Goal: Task Accomplishment & Management: Manage account settings

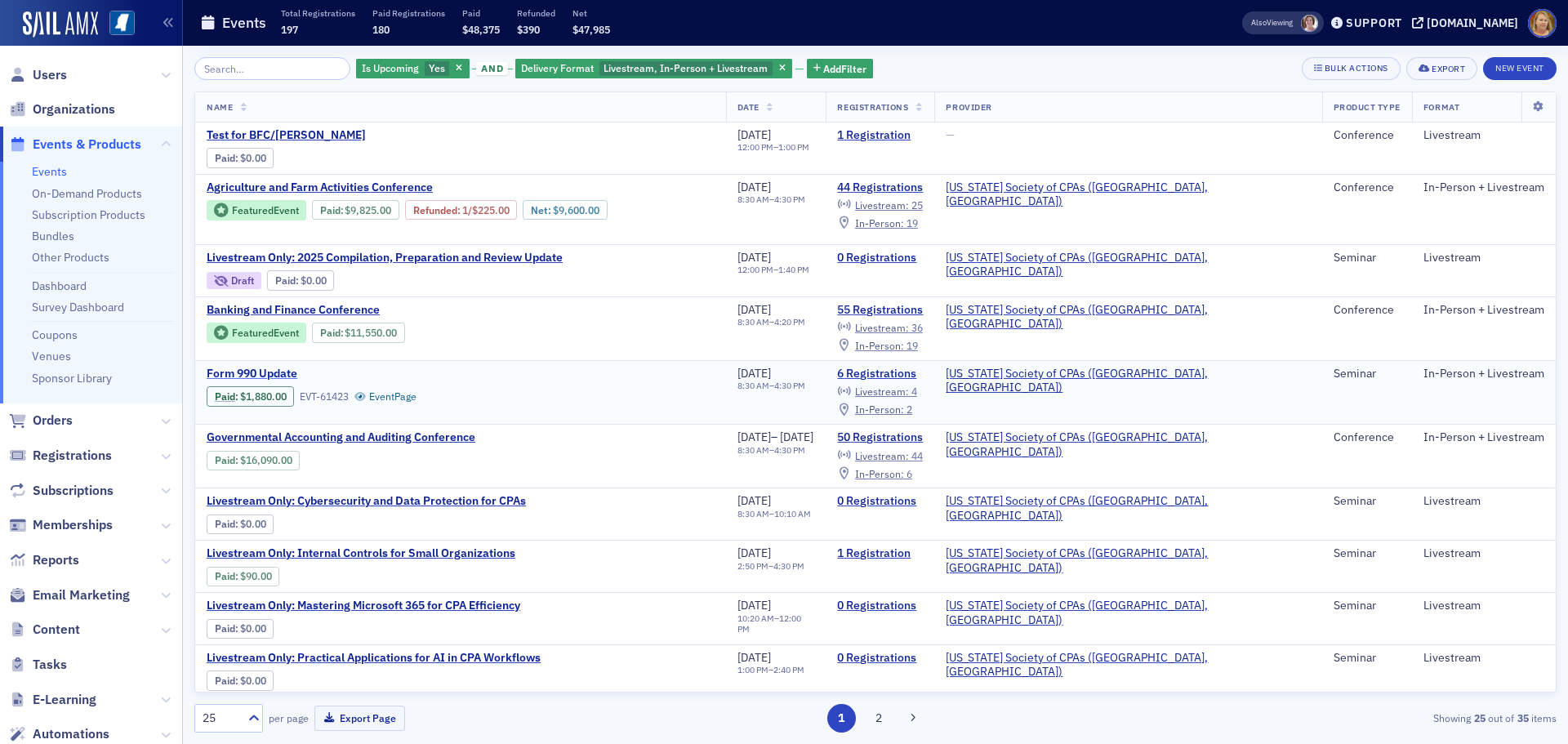
click at [288, 366] on span "Form 990 Update" at bounding box center [343, 373] width 274 height 14
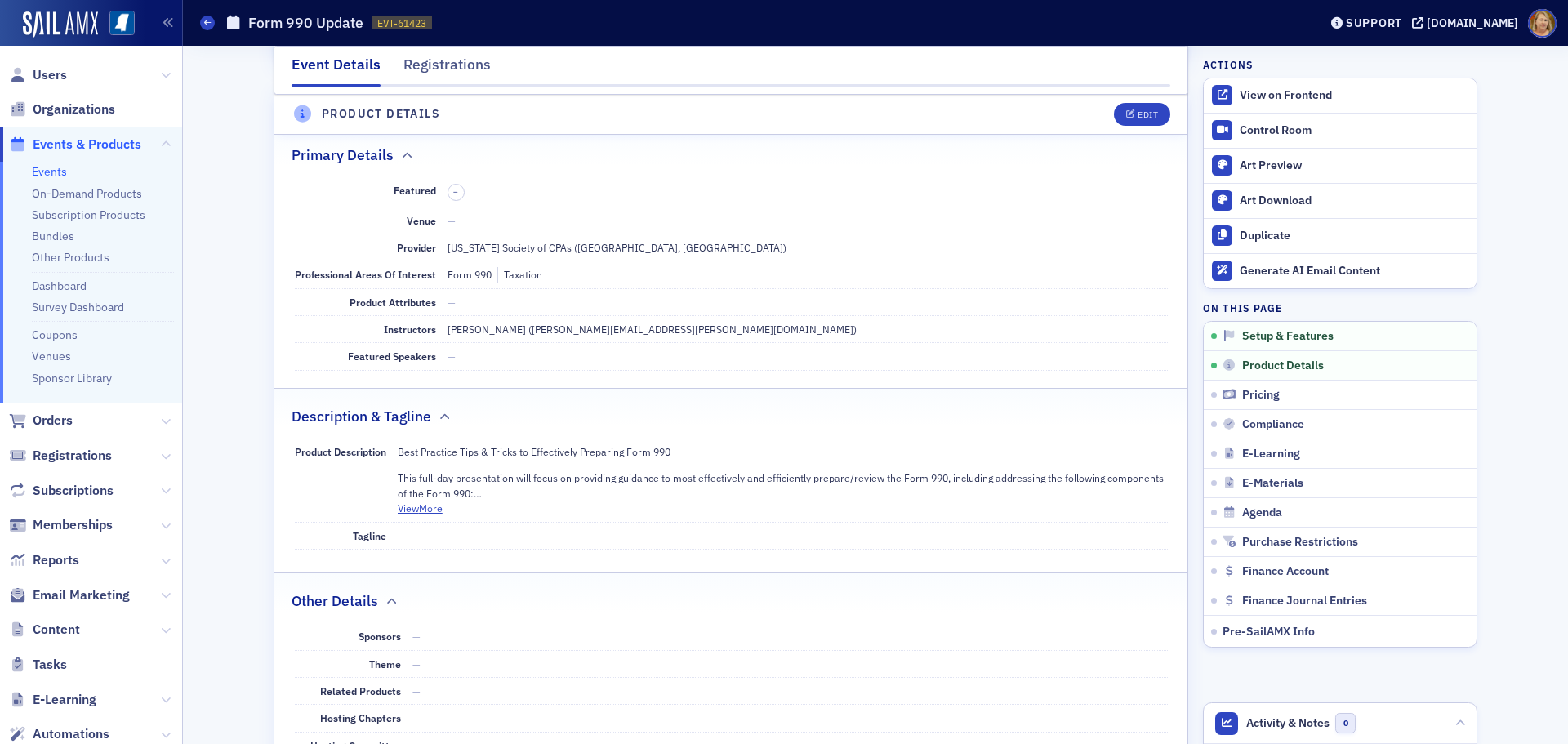
scroll to position [572, 0]
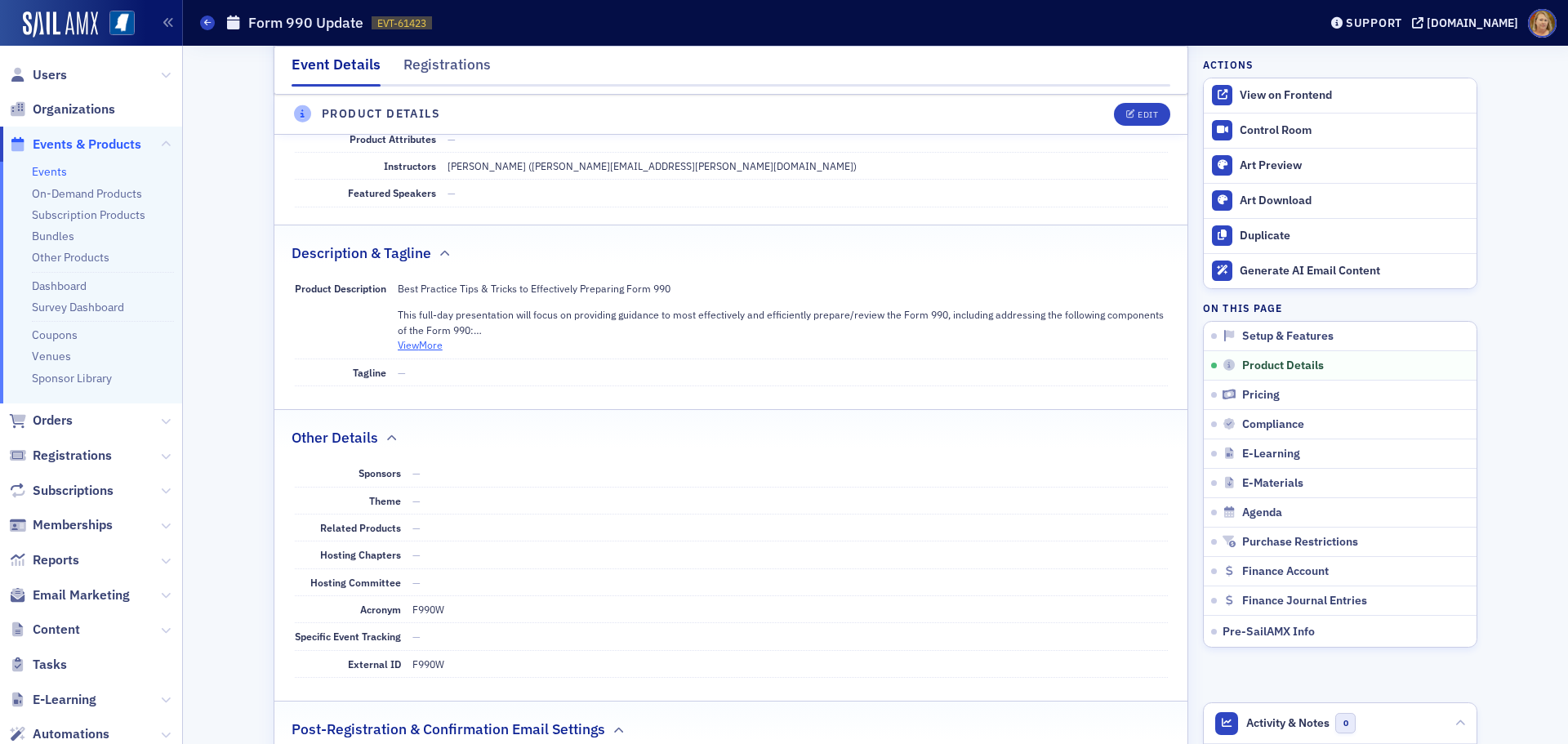
click at [406, 349] on button "View More" at bounding box center [420, 344] width 45 height 14
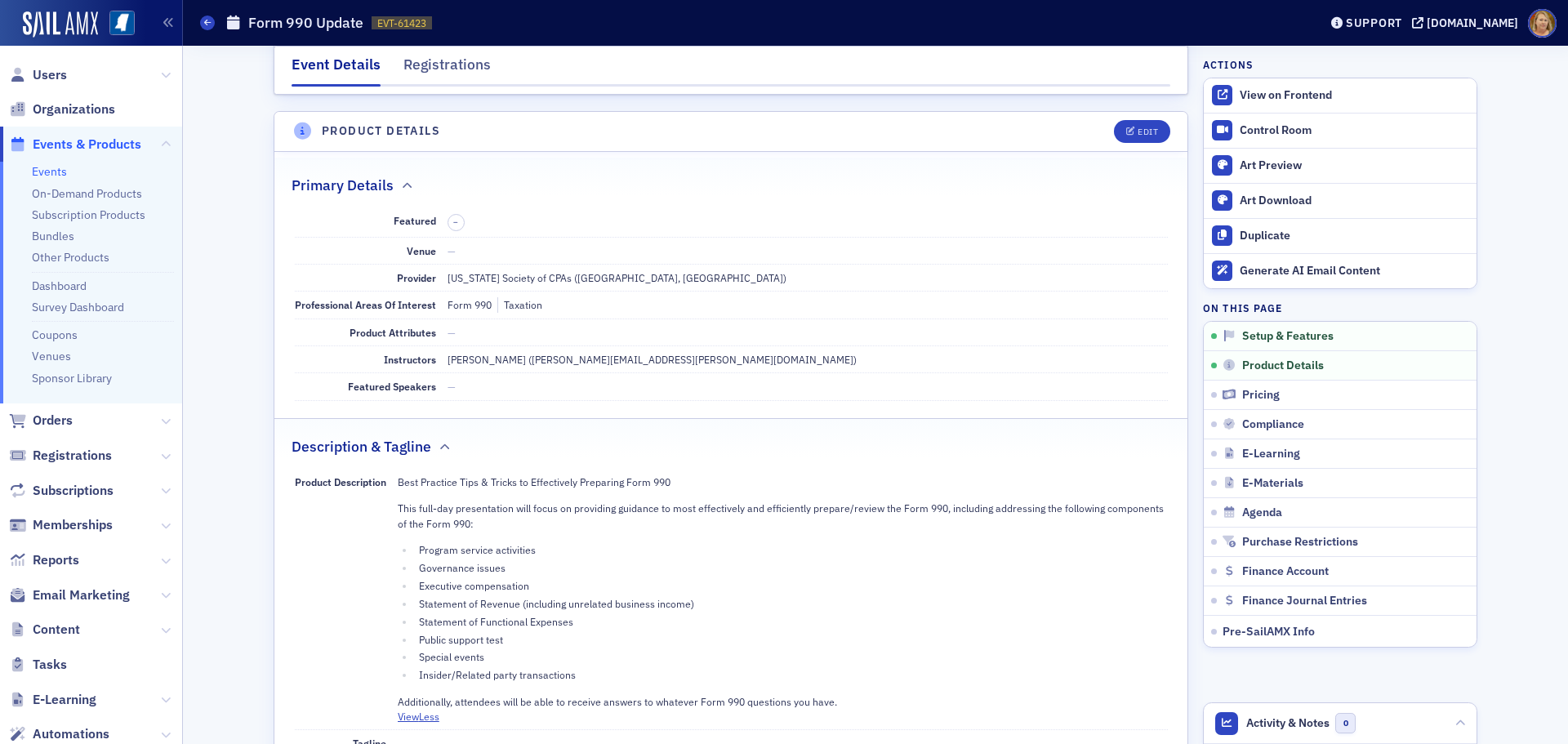
scroll to position [164, 0]
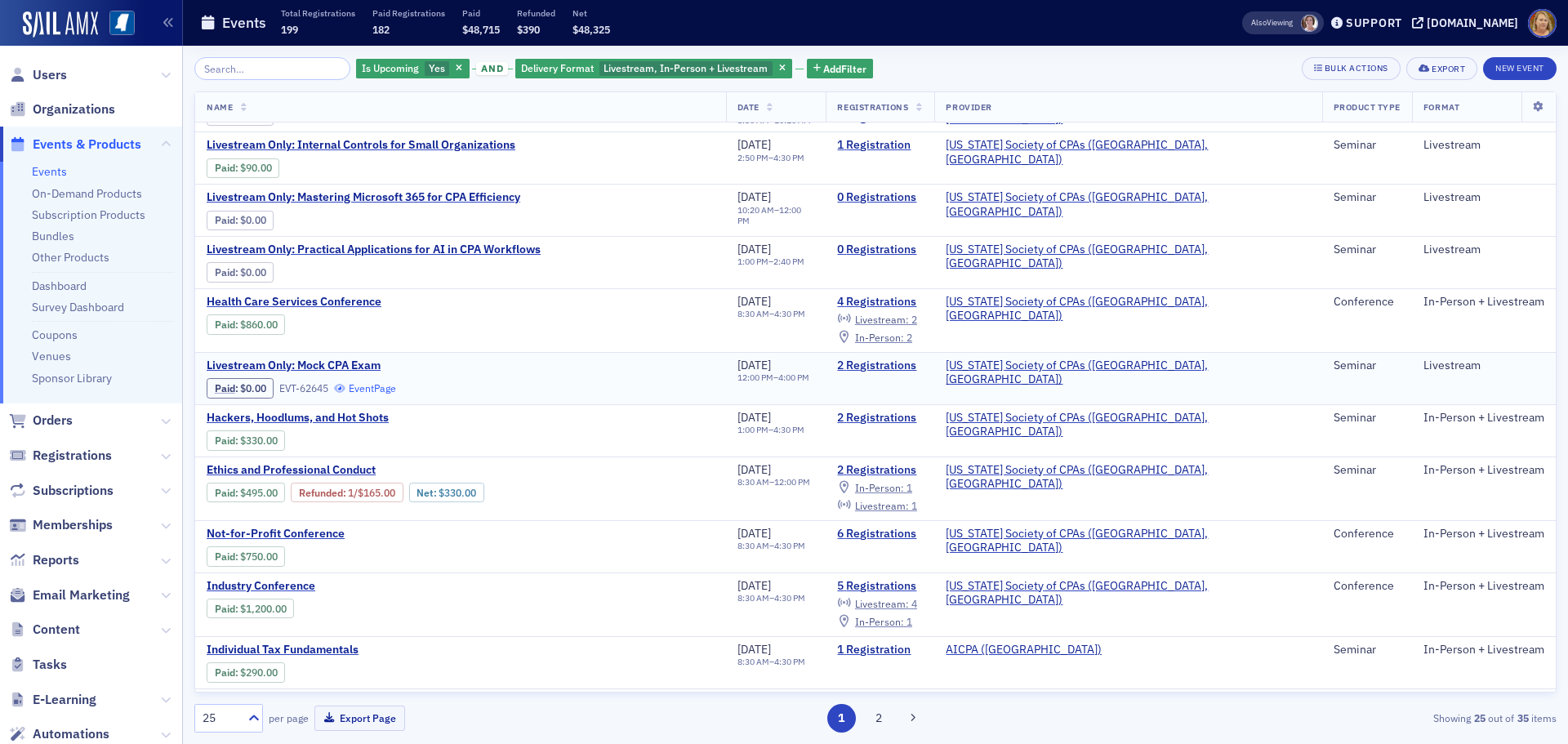
scroll to position [490, 0]
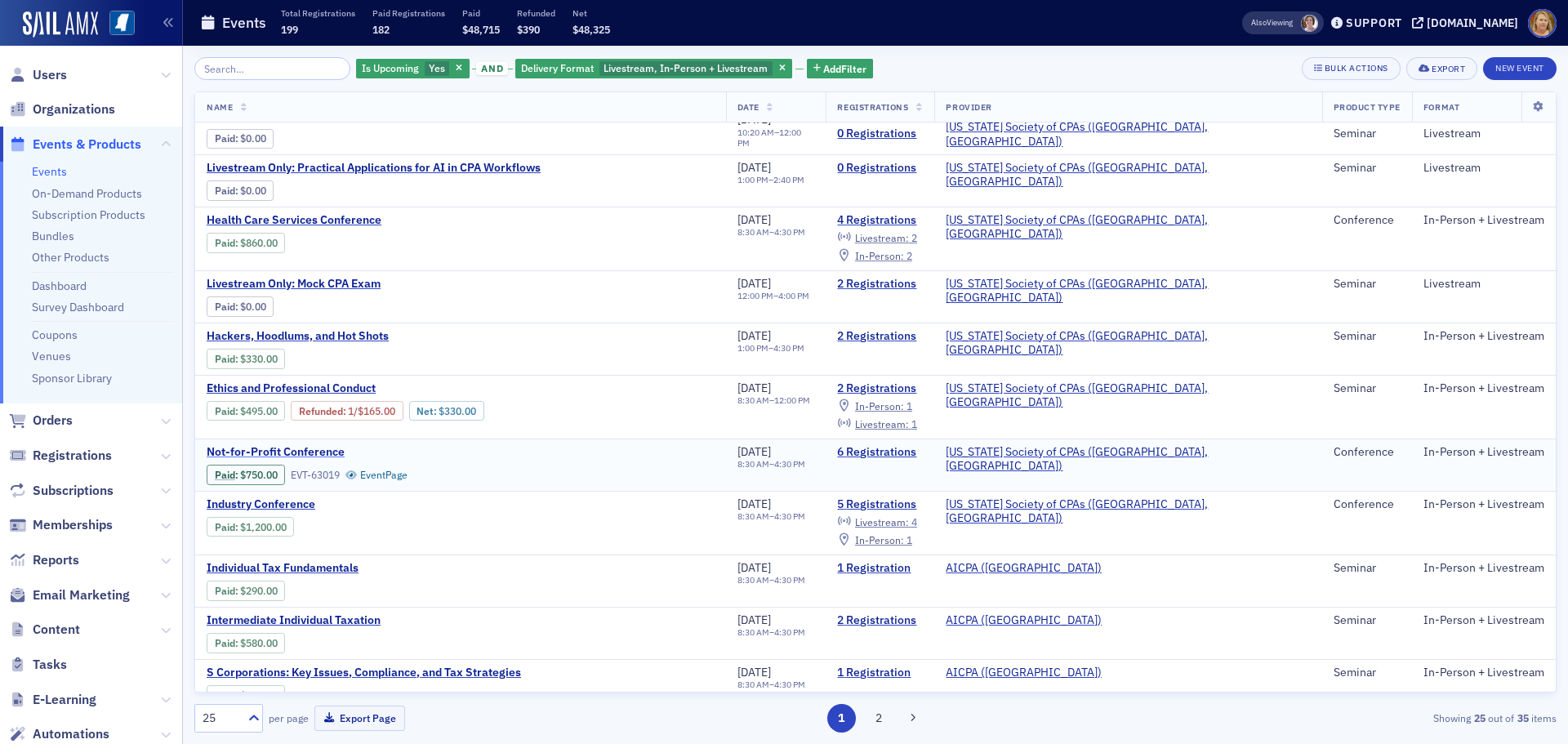
click at [335, 445] on span "Not-for-Profit Conference" at bounding box center [343, 452] width 274 height 14
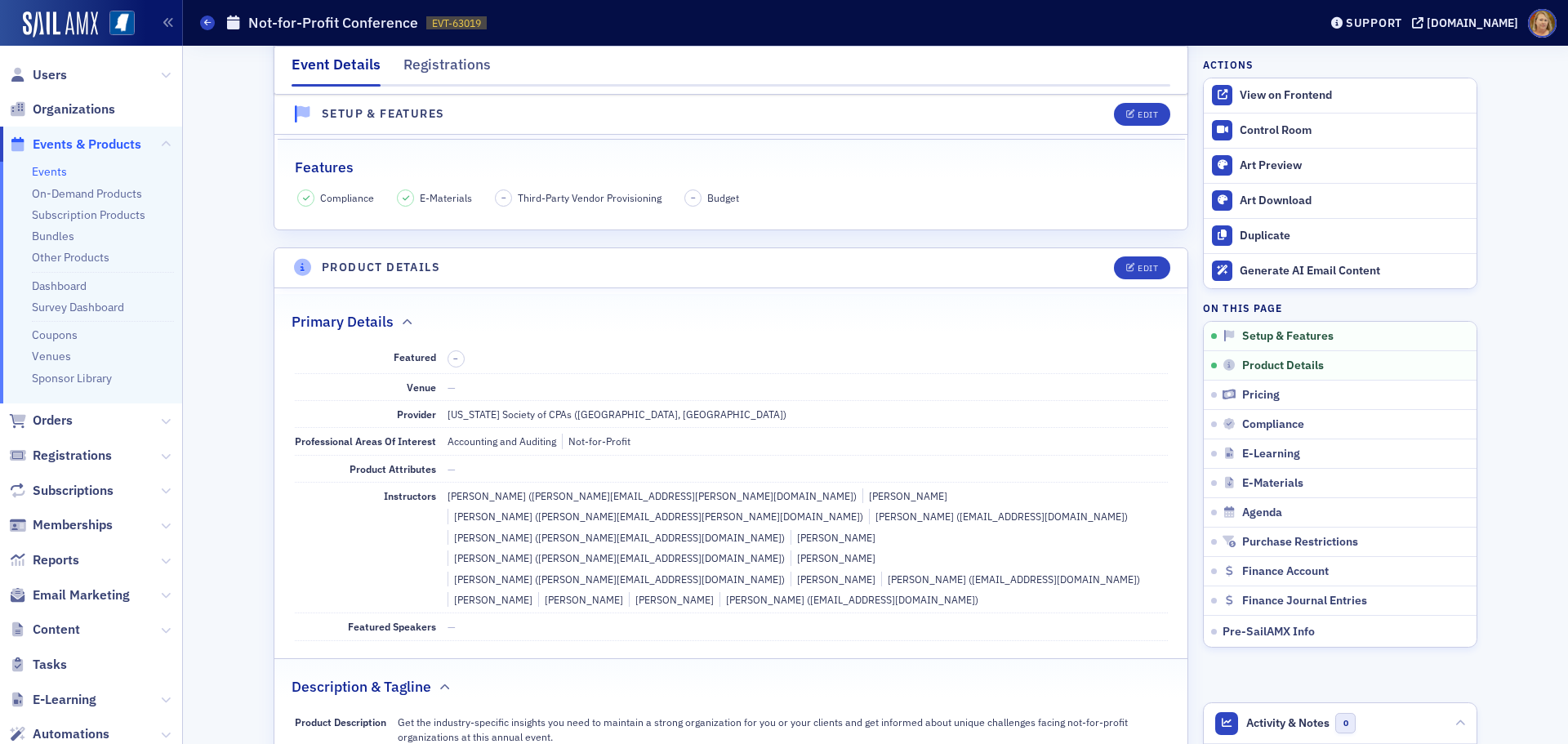
scroll to position [245, 0]
click at [1278, 104] on link "View on Frontend" at bounding box center [1340, 95] width 273 height 34
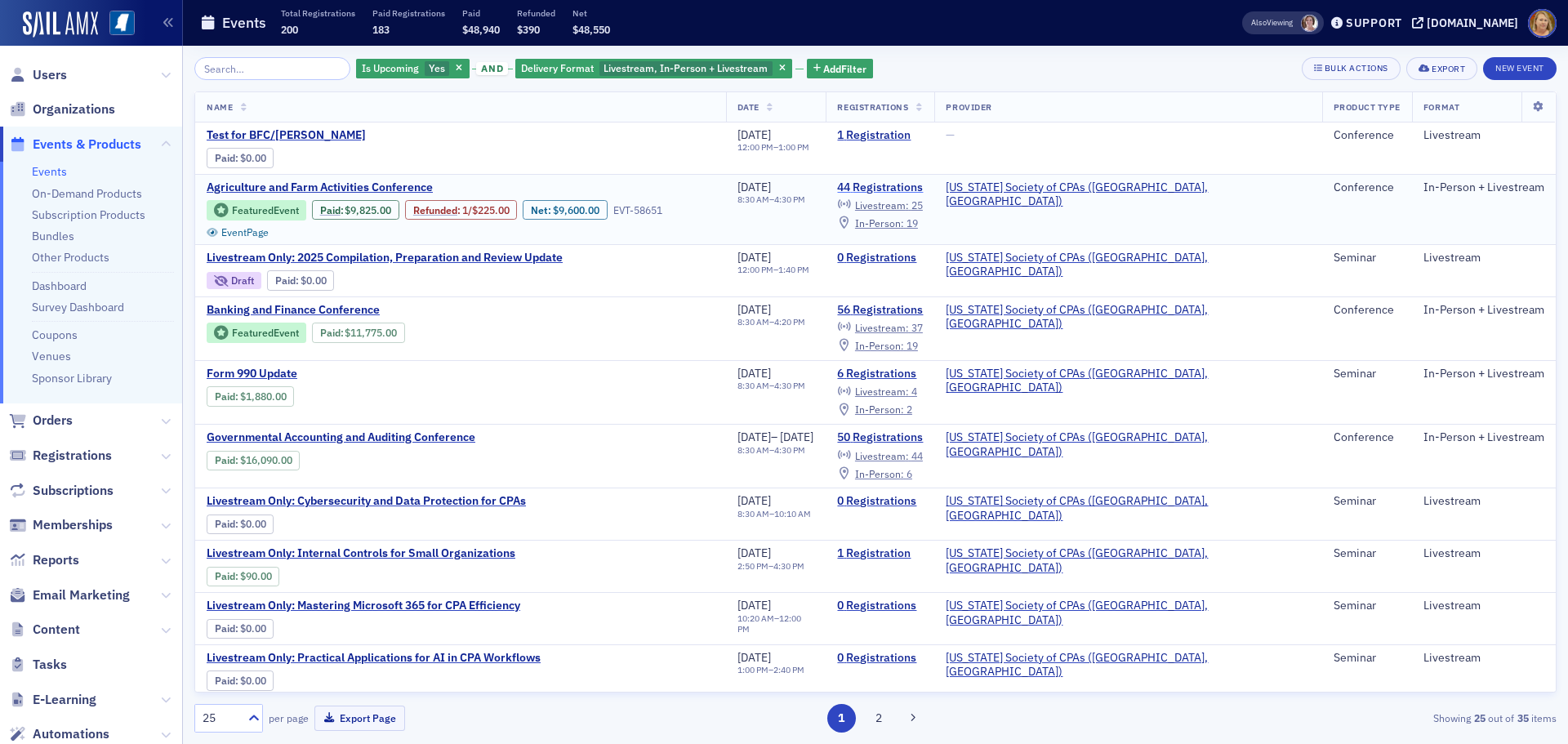
click at [923, 185] on link "44 Registrations" at bounding box center [879, 187] width 86 height 14
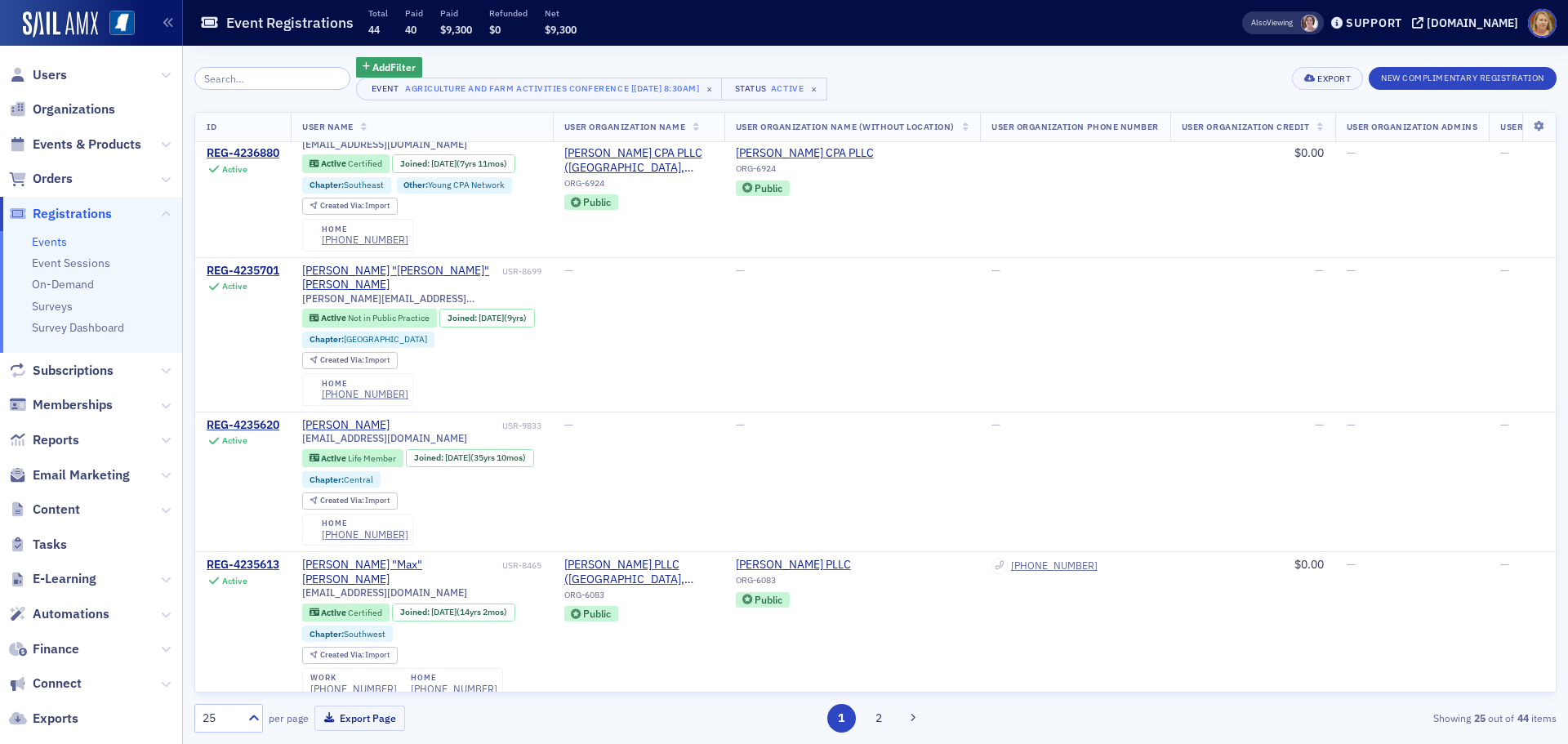
scroll to position [3333, 0]
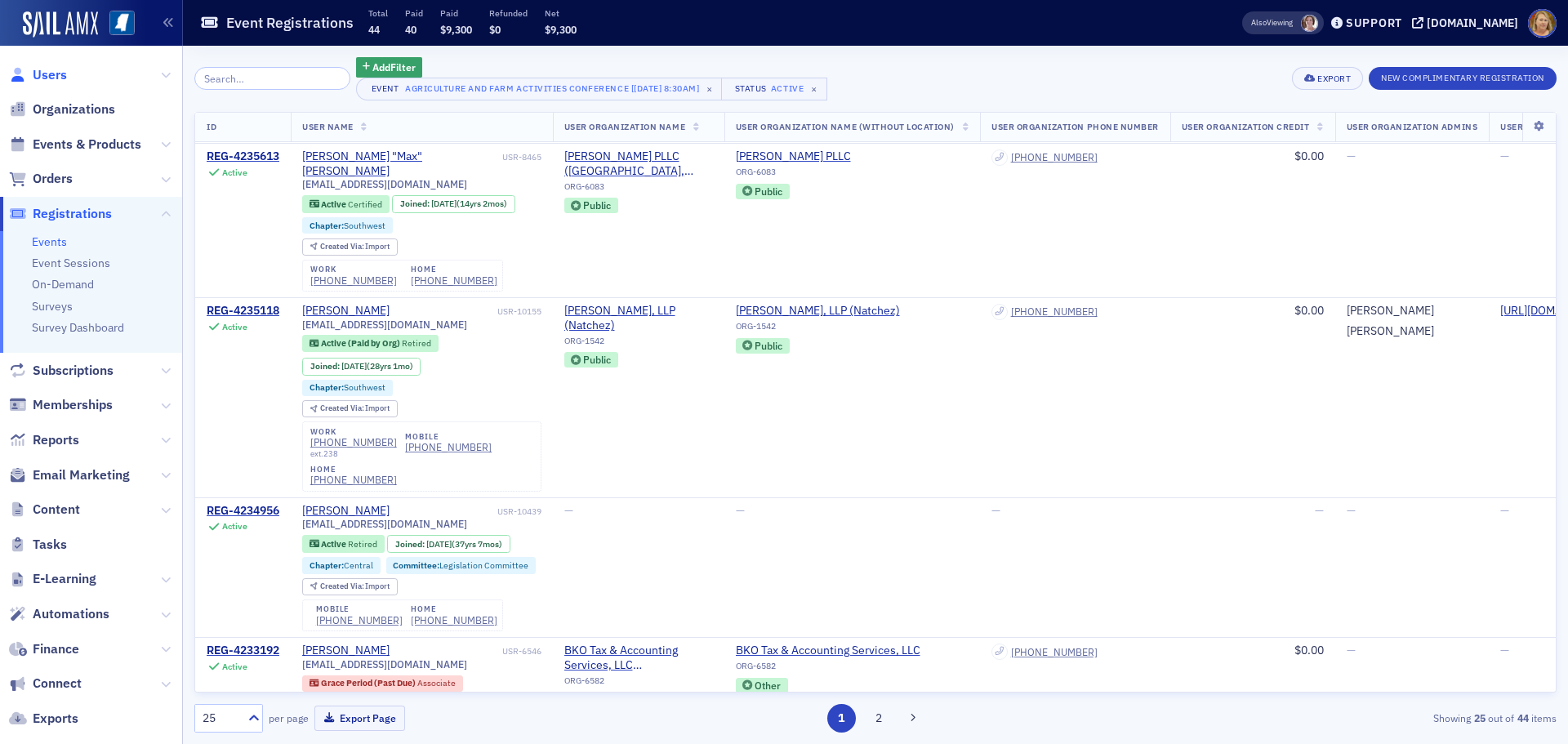
click at [49, 78] on span "Users" at bounding box center [49, 75] width 34 height 18
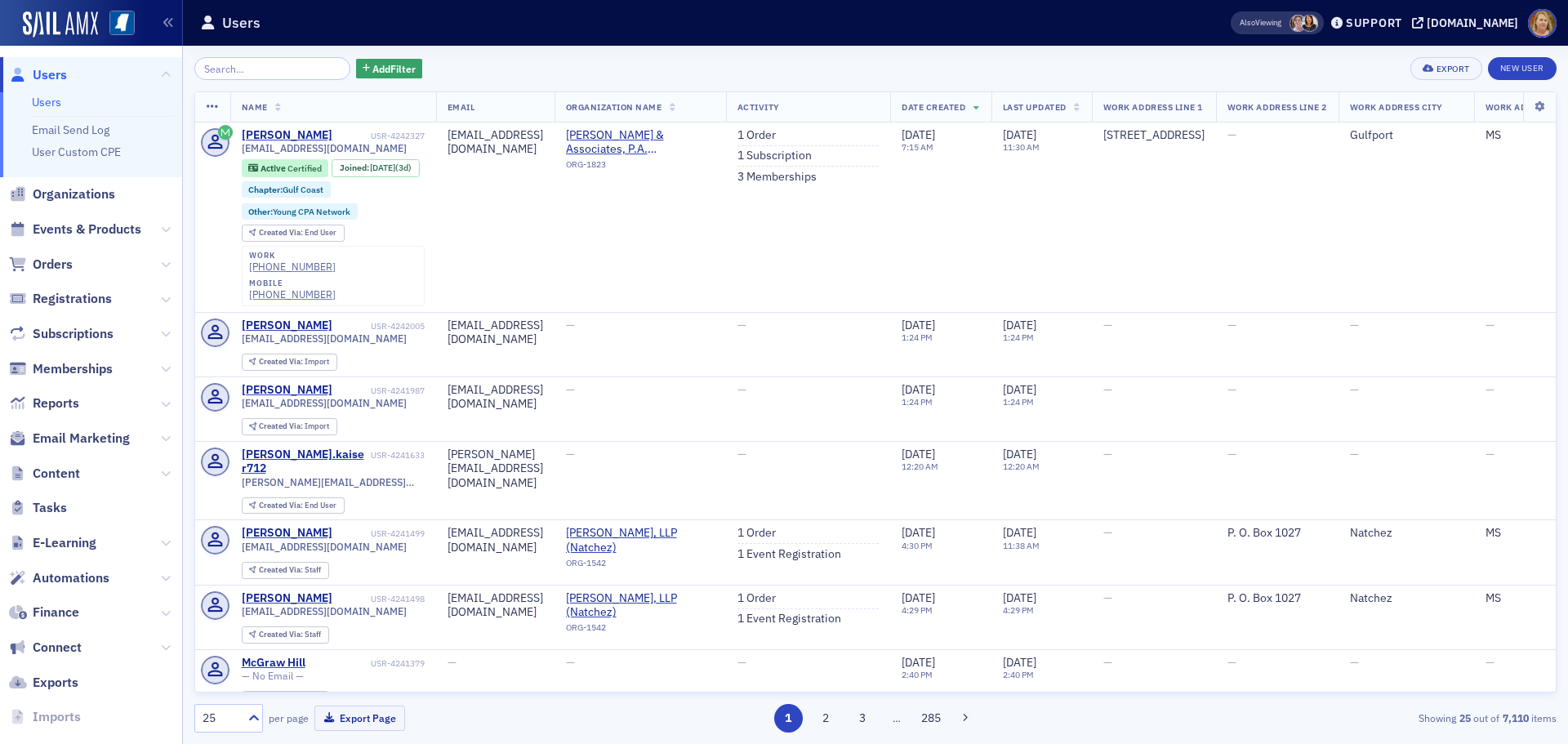
type input "p"
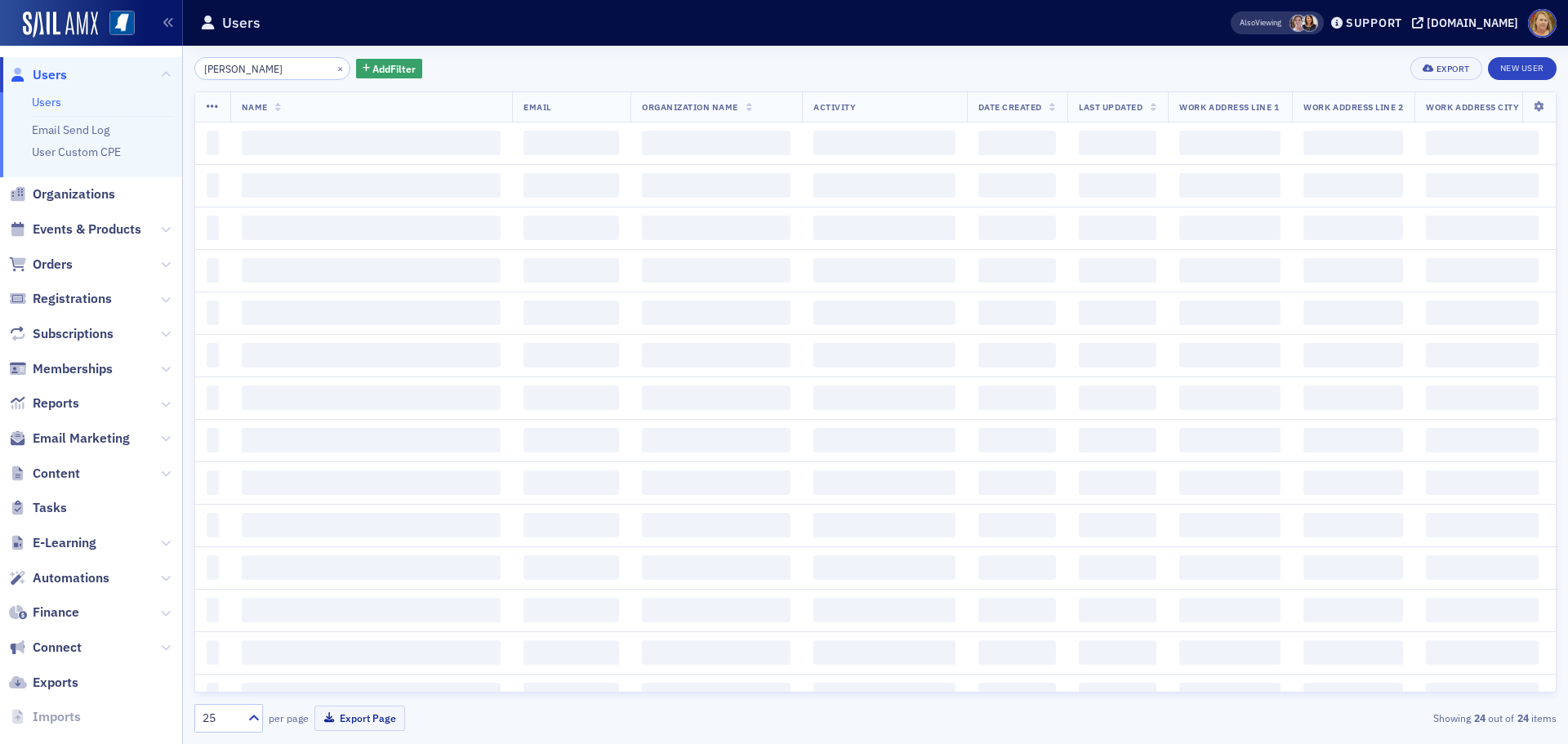
type input "[PERSON_NAME]"
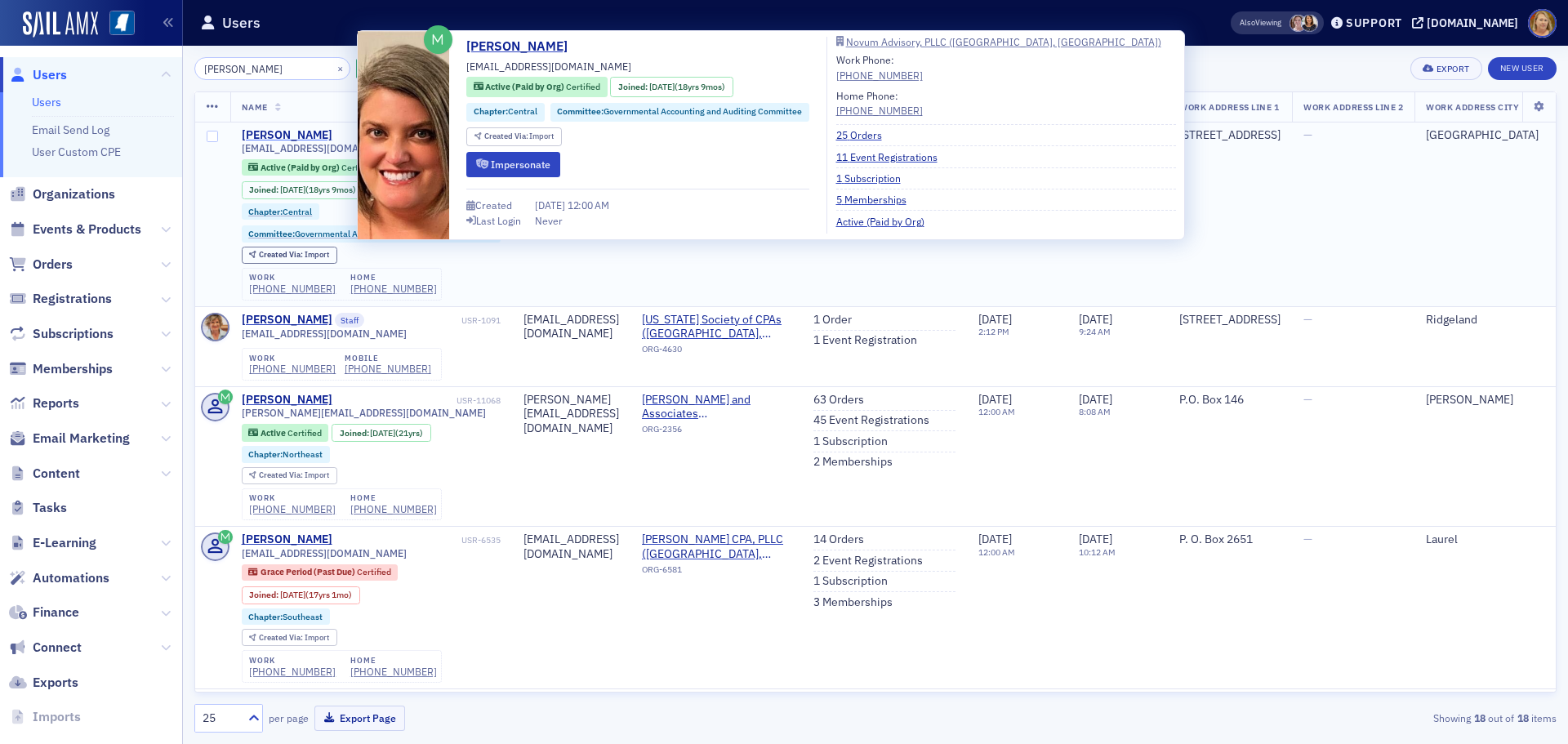
click at [332, 136] on div "[PERSON_NAME]" at bounding box center [287, 135] width 90 height 14
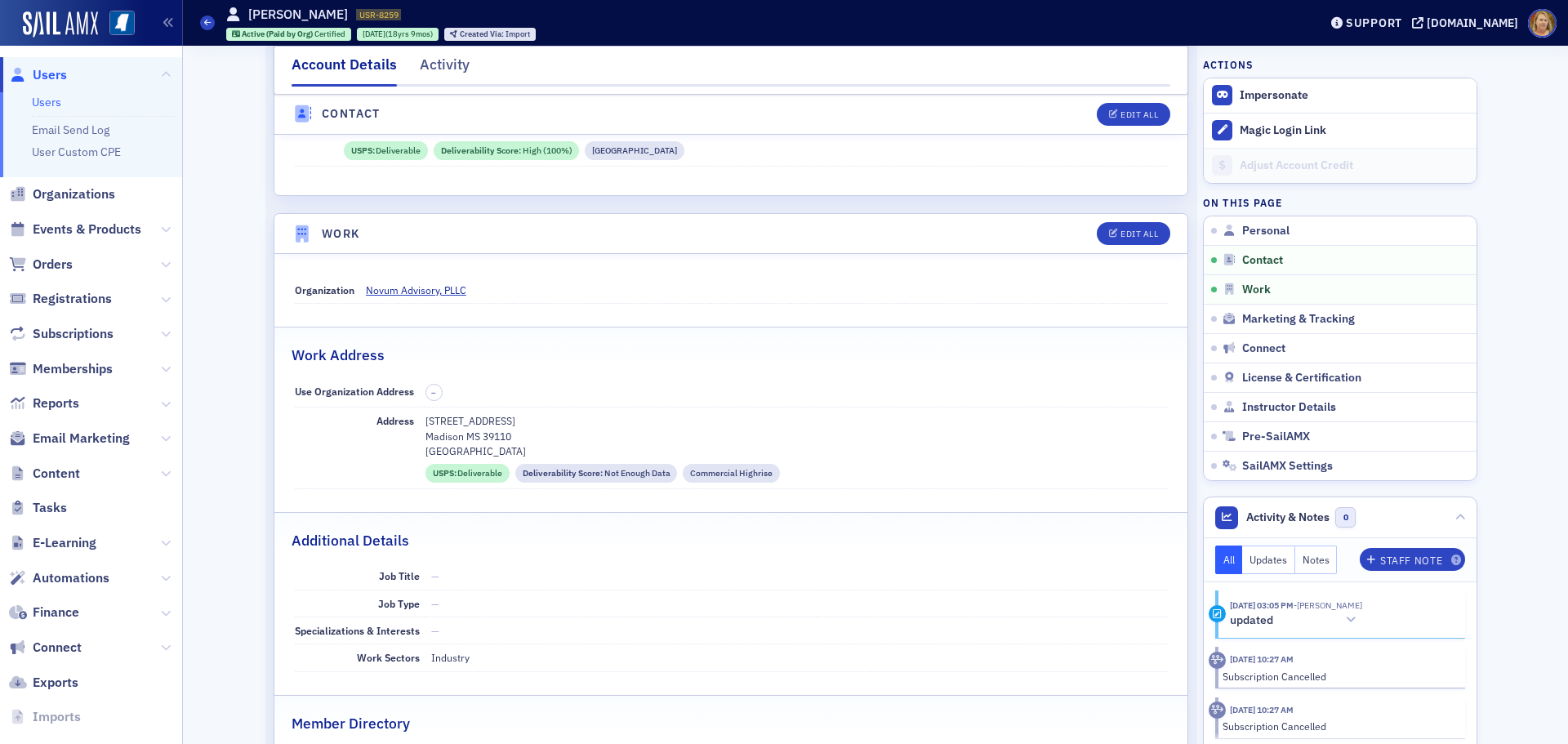
scroll to position [898, 0]
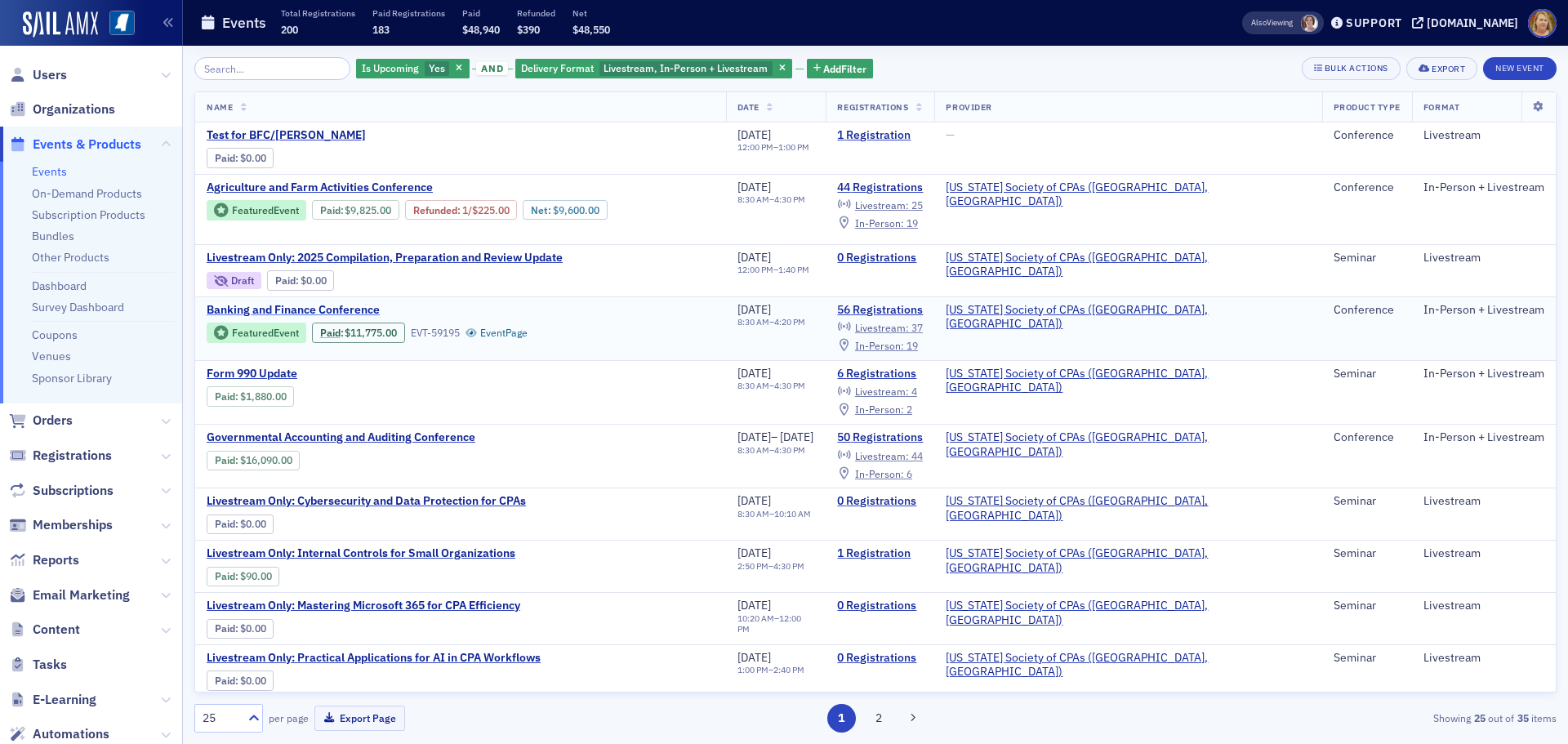
click at [326, 303] on span "Banking and Finance Conference" at bounding box center [343, 310] width 274 height 14
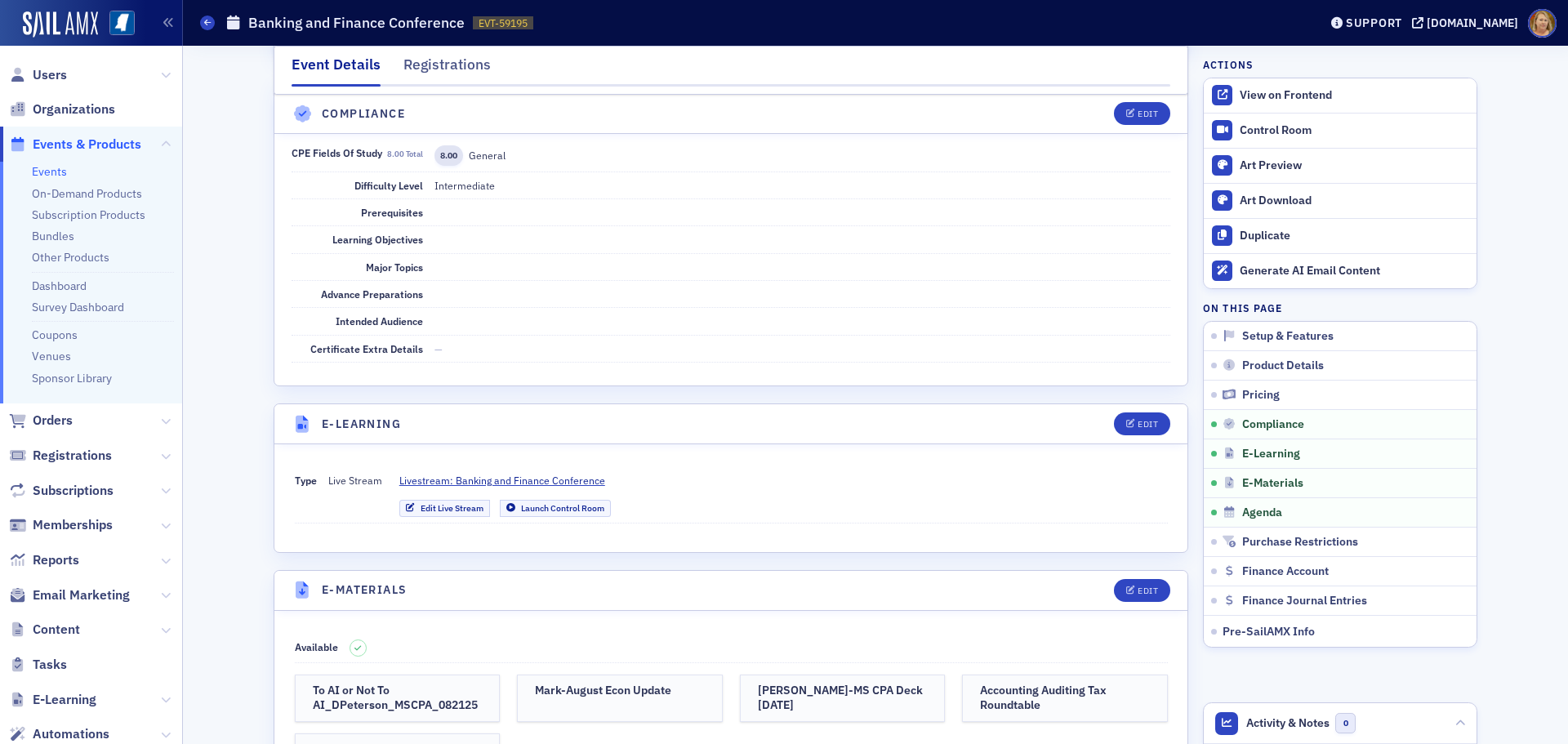
scroll to position [3348, 0]
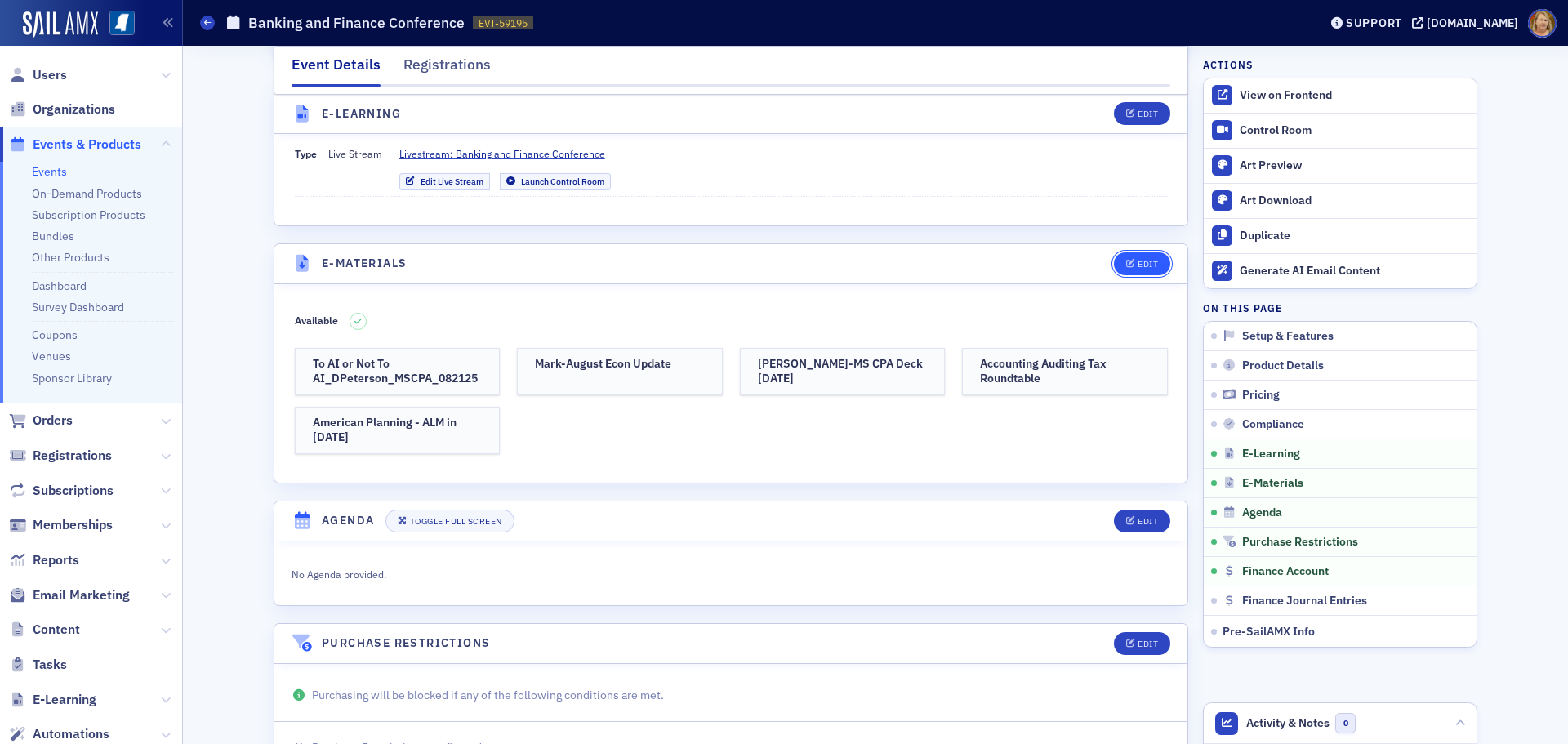
click at [1138, 260] on div "Edit" at bounding box center [1148, 264] width 20 height 9
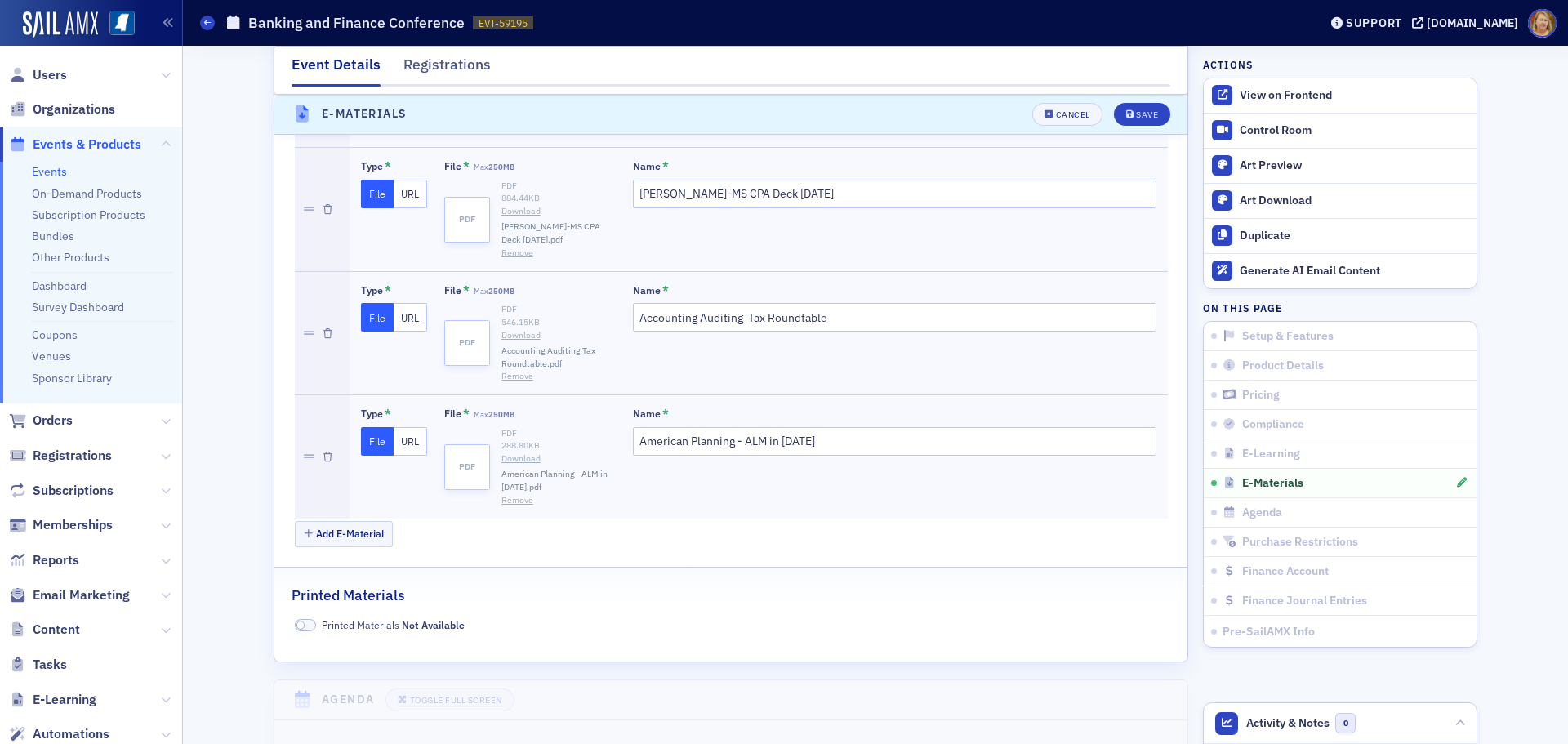
scroll to position [3902, 0]
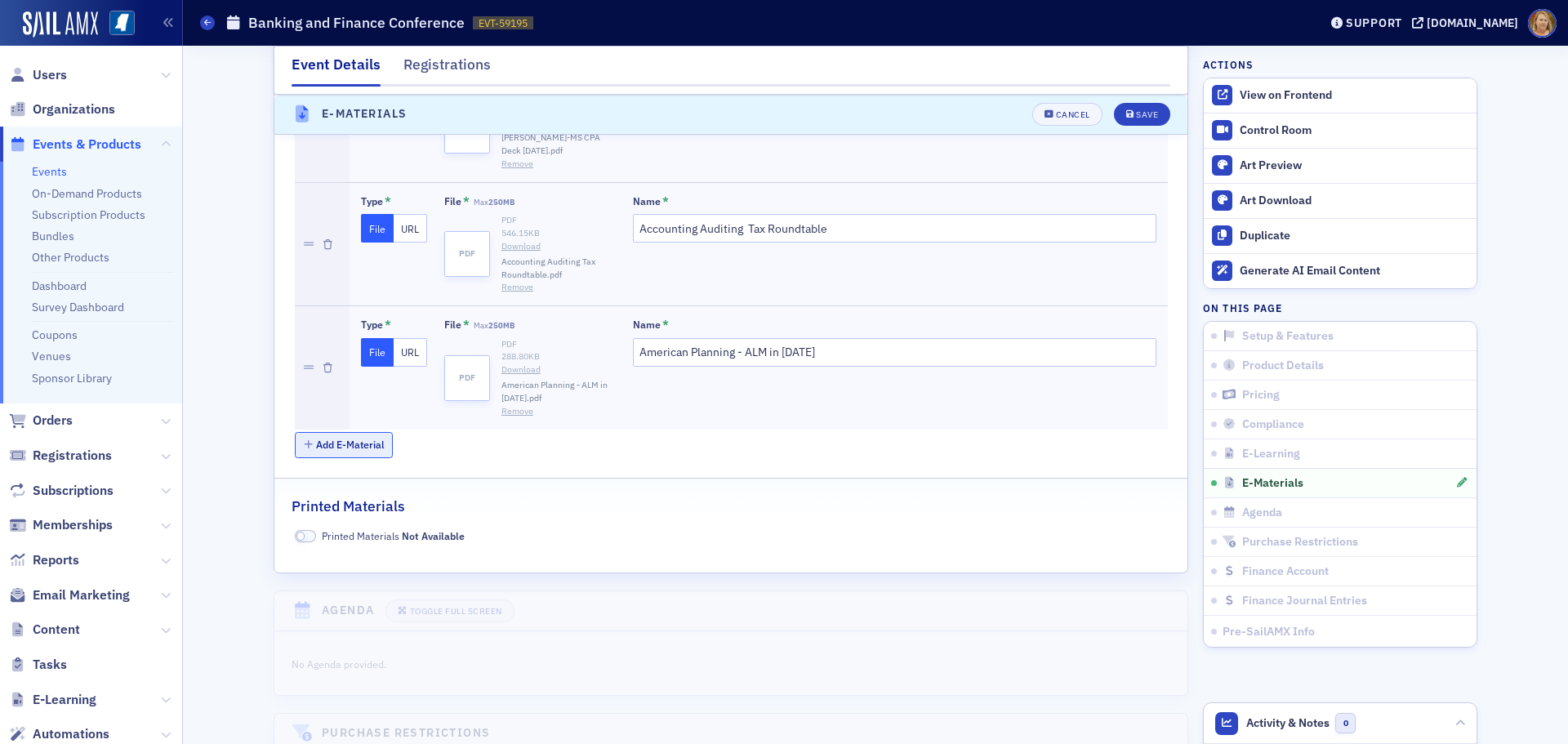
click at [367, 432] on button "Add E-Material" at bounding box center [344, 445] width 99 height 26
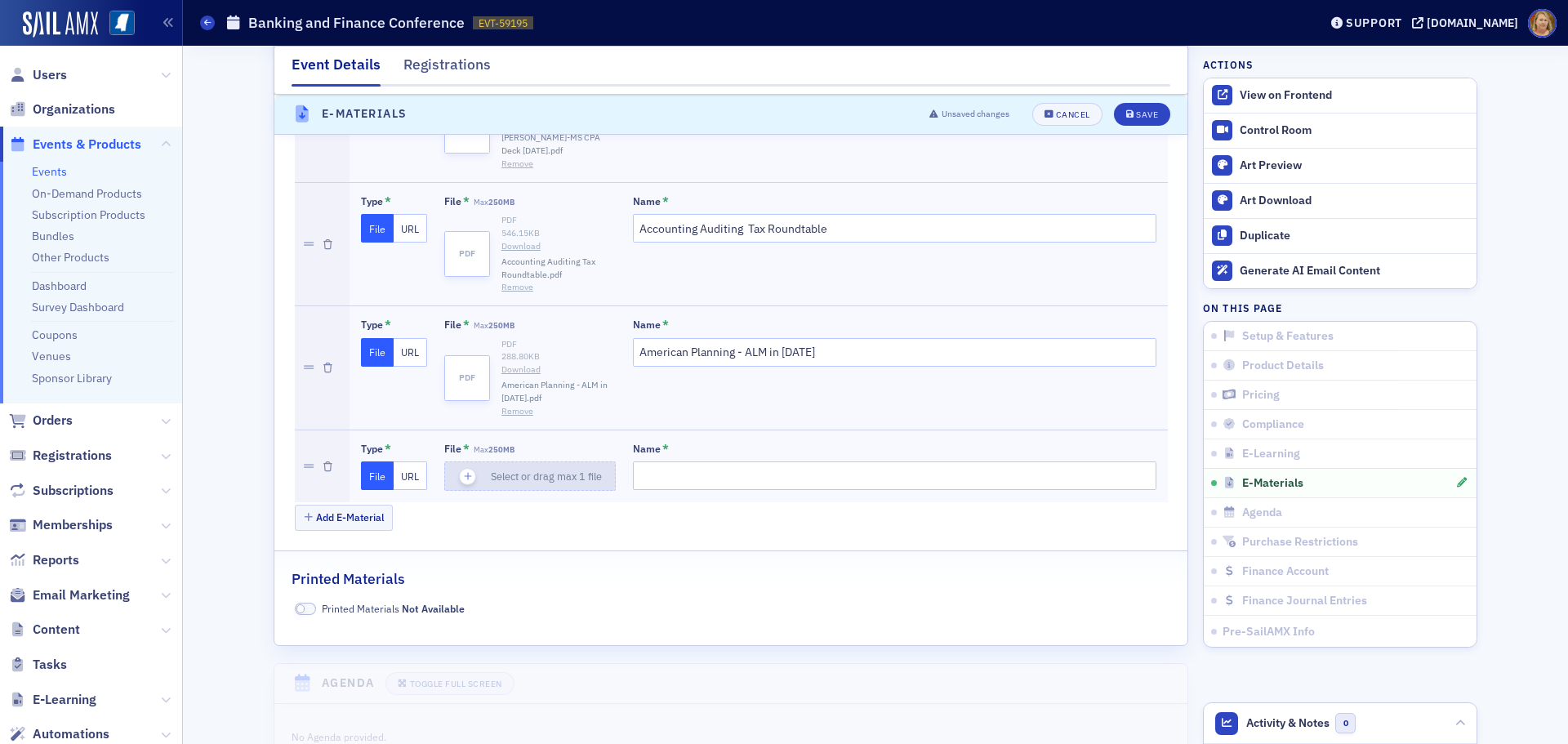
click at [461, 469] on icon "button" at bounding box center [467, 476] width 14 height 14
type input "Mary-Four Questions Every Employee Is Asking"
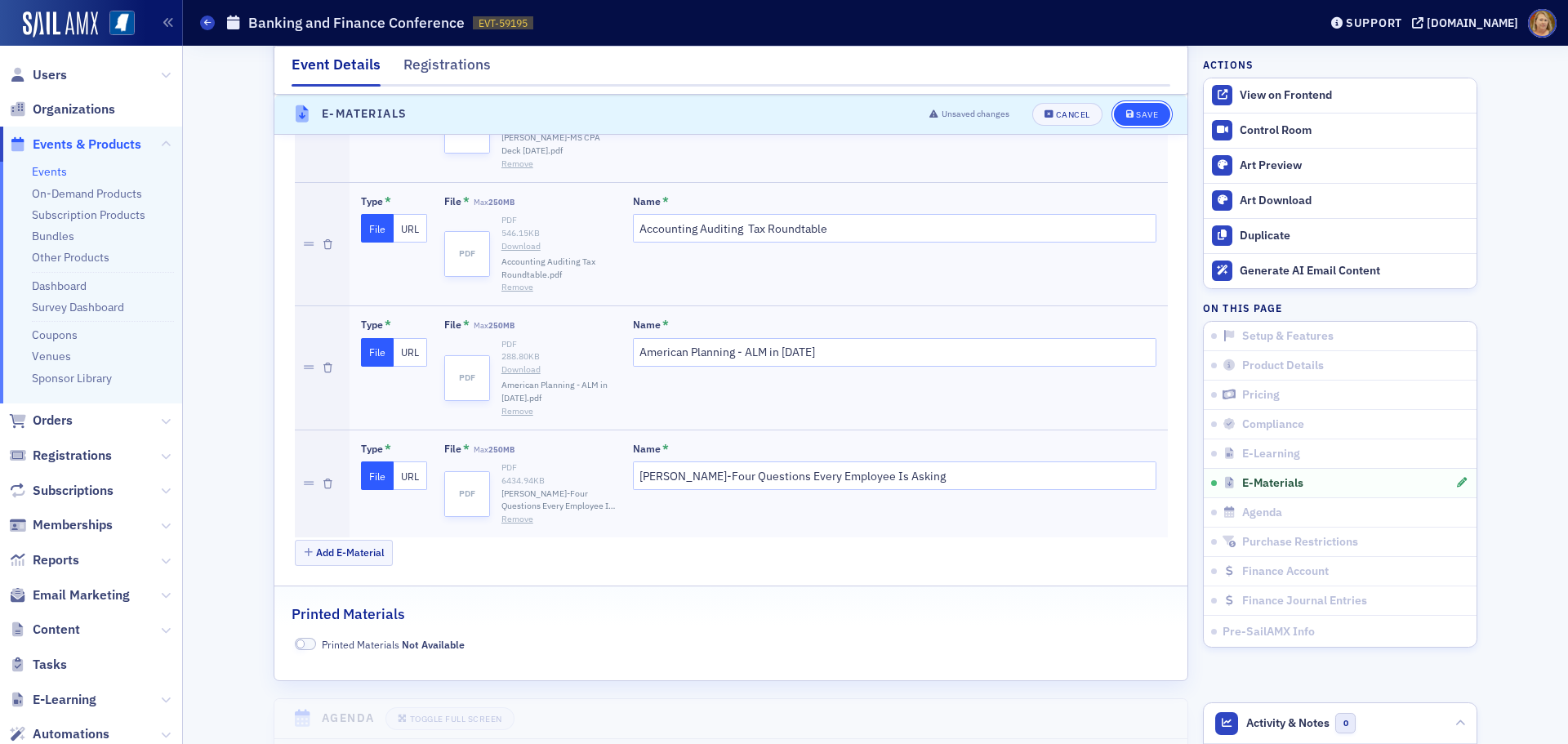
click at [1136, 110] on div "Save" at bounding box center [1147, 114] width 22 height 9
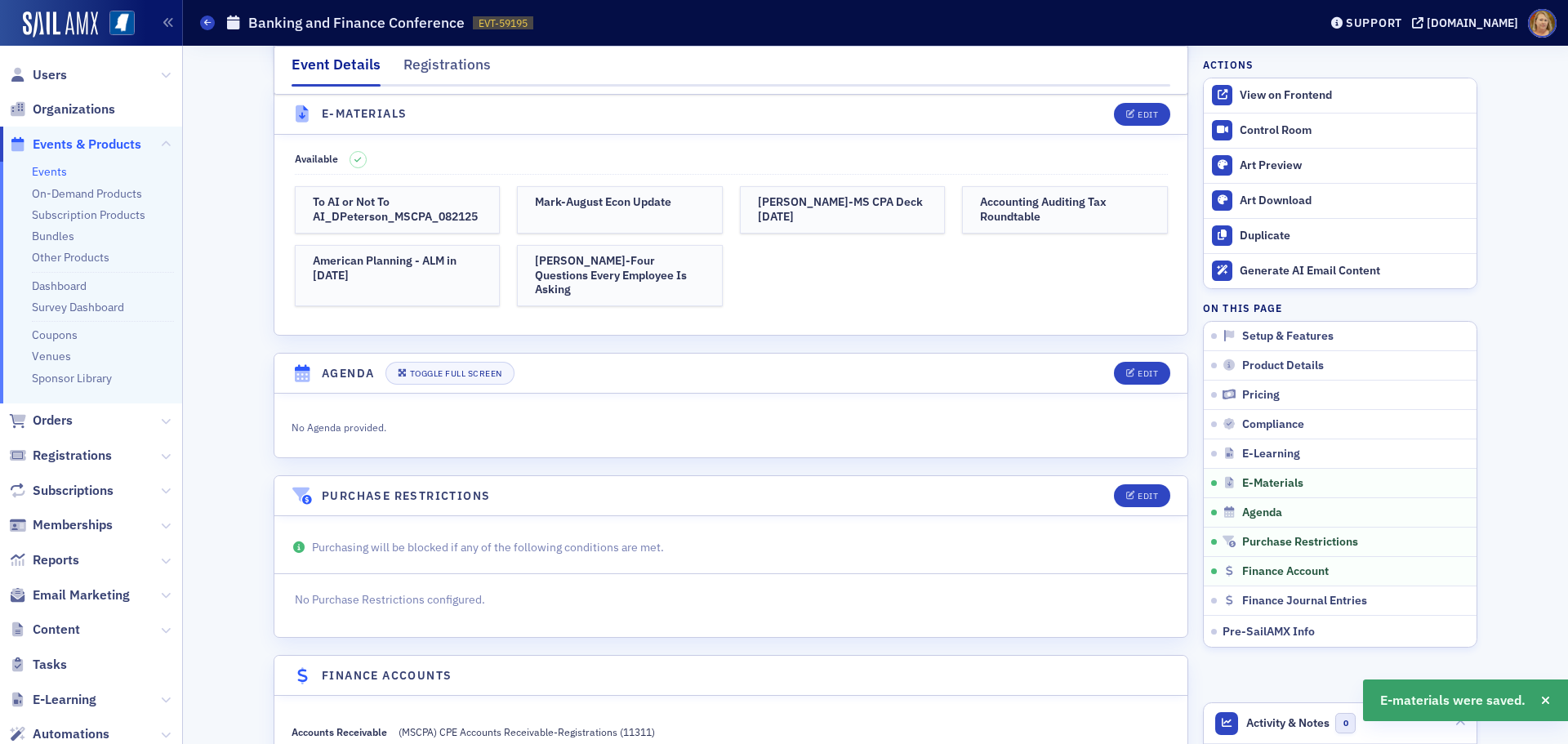
scroll to position [3413, 0]
